Goal: Check status: Check status

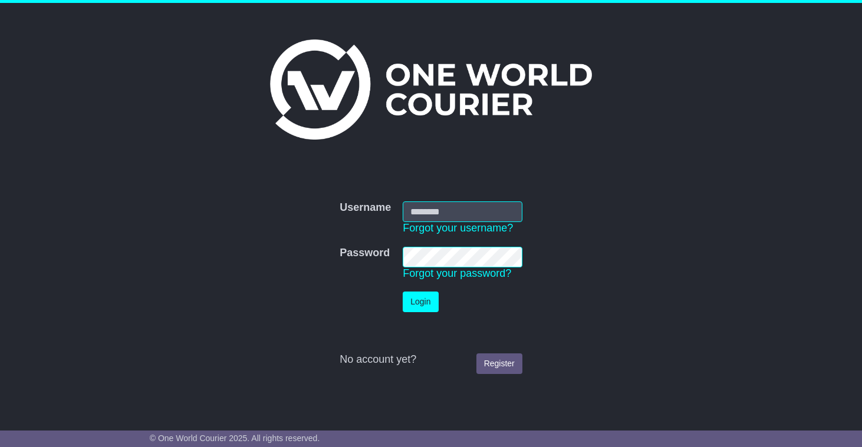
type input "**********"
click at [425, 302] on button "Login" at bounding box center [420, 302] width 35 height 21
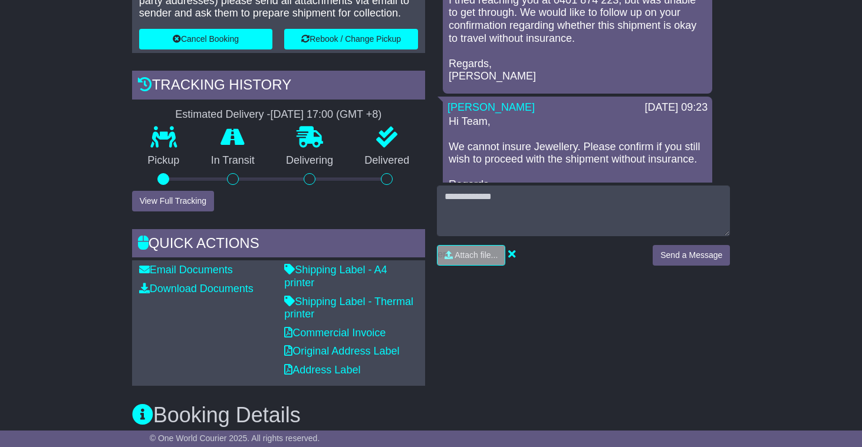
scroll to position [348, 0]
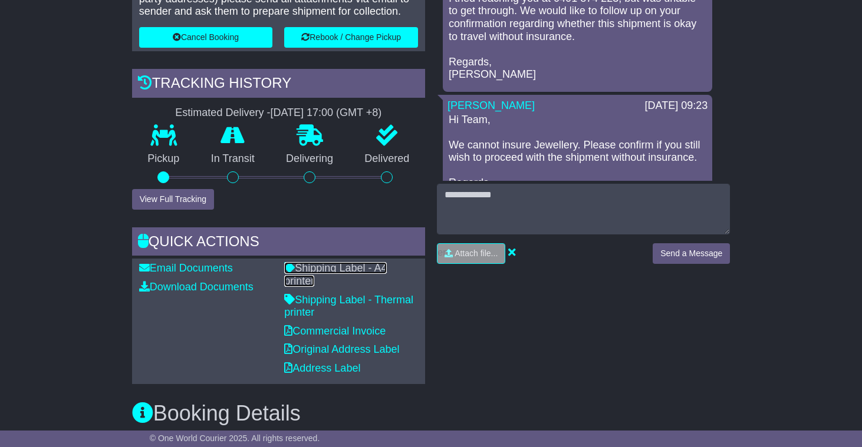
click at [363, 268] on link "Shipping Label - A4 printer" at bounding box center [335, 274] width 103 height 25
